Goal: Task Accomplishment & Management: Manage account settings

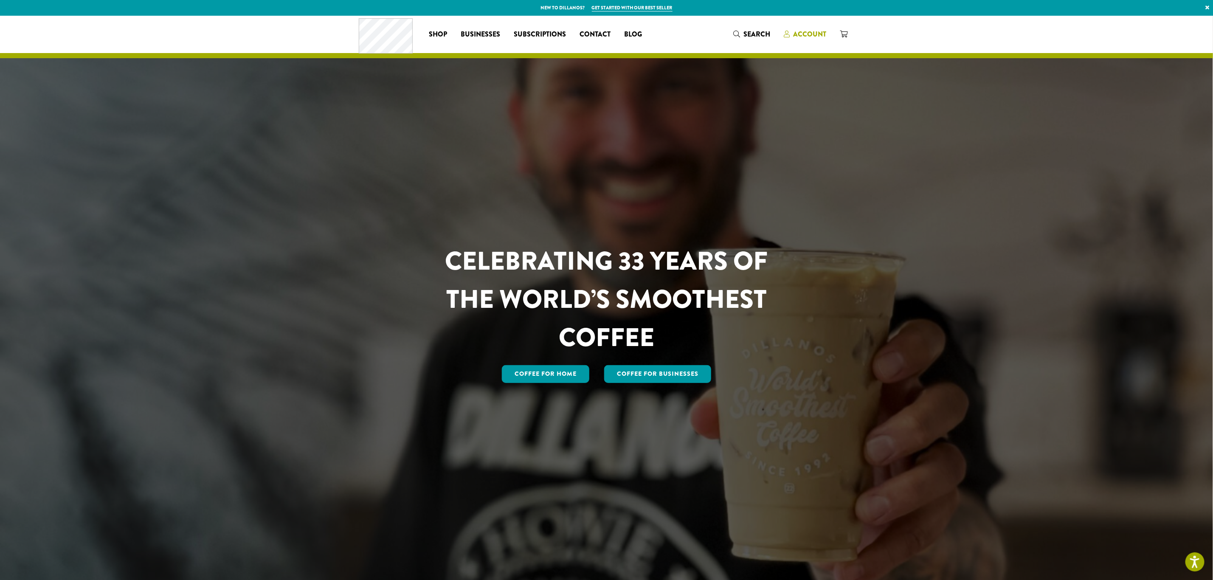
click at [803, 32] on span "Account" at bounding box center [809, 34] width 33 height 10
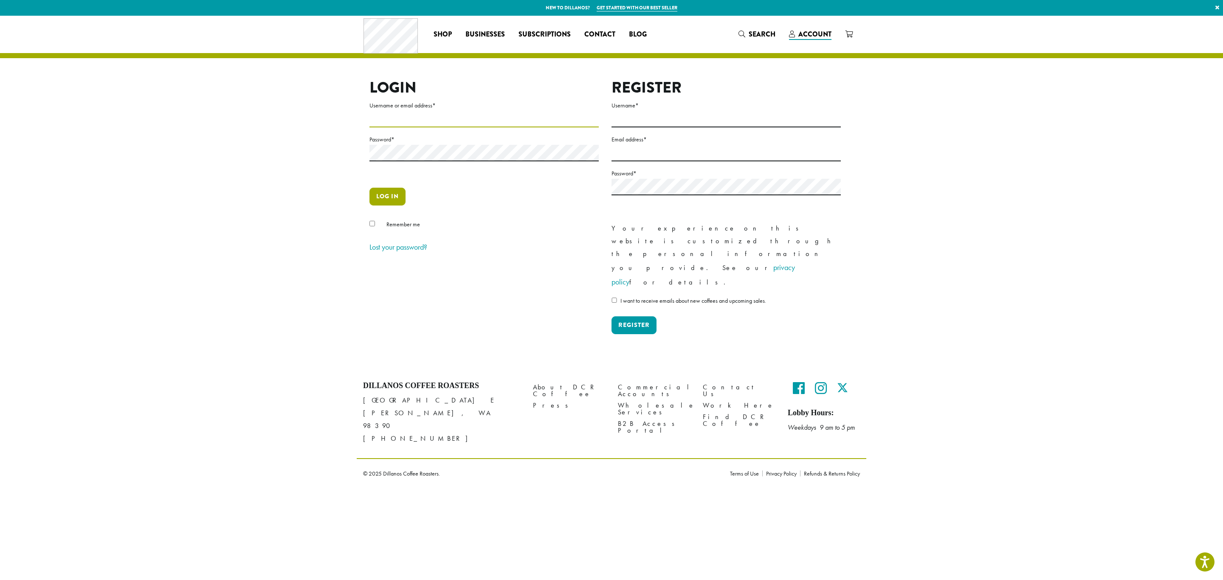
type input "**********"
click at [390, 197] on button "Log in" at bounding box center [388, 197] width 36 height 18
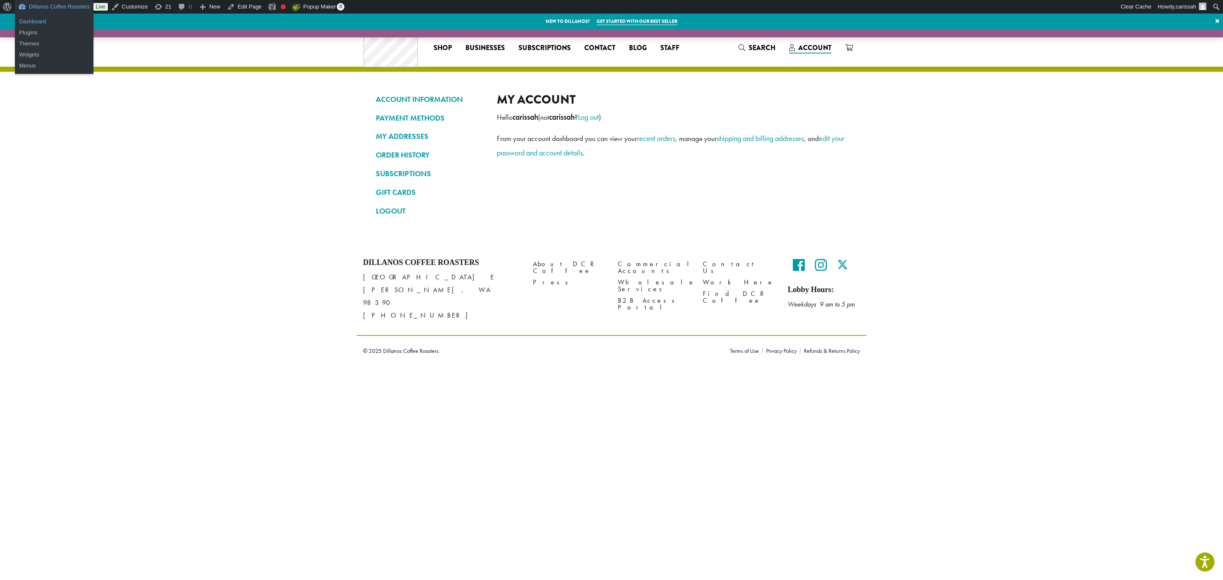
click at [34, 20] on link "Dashboard" at bounding box center [54, 21] width 79 height 11
